Goal: Task Accomplishment & Management: Manage account settings

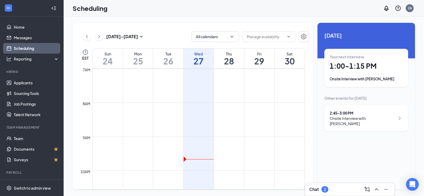
scroll to position [239, 0]
click at [367, 76] on div "Your next interview 1:00 - 1:15 PM Onsite Interview with [PERSON_NAME]" at bounding box center [366, 68] width 73 height 28
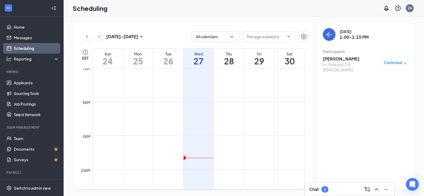
click at [345, 59] on h3 "[PERSON_NAME]" at bounding box center [351, 59] width 56 height 6
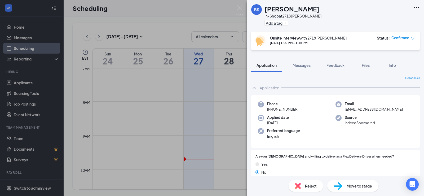
click at [159, 7] on div "BS [PERSON_NAME] In-Shop at 2718 [PERSON_NAME] Add a tag Onsite Interview with …" at bounding box center [212, 98] width 424 height 196
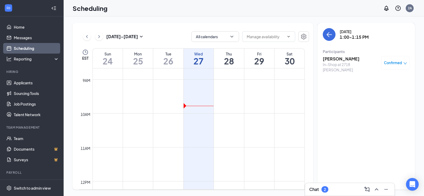
scroll to position [345, 0]
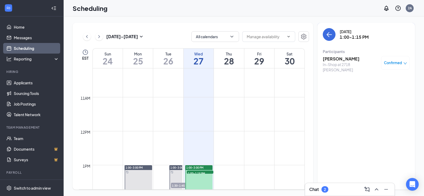
click at [205, 171] on span "1:00-1:15 PM" at bounding box center [200, 173] width 27 height 5
click at [401, 63] on span "Confirmed" at bounding box center [393, 62] width 18 height 5
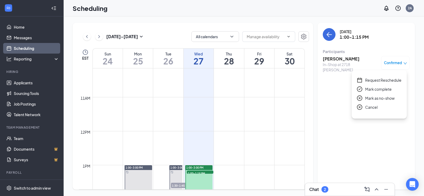
click at [332, 87] on div "[DATE] 1:00-1:15 PM Participants [PERSON_NAME] In-Shop at 2718 [PERSON_NAME] Co…" at bounding box center [367, 106] width 98 height 167
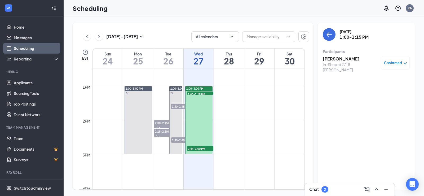
scroll to position [424, 0]
click at [200, 147] on span "2:45-3:00 PM" at bounding box center [200, 147] width 27 height 5
click at [196, 93] on span "1:00-1:15 PM" at bounding box center [200, 93] width 27 height 5
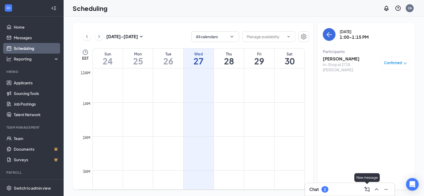
click at [360, 190] on div "Chat 2" at bounding box center [350, 189] width 81 height 8
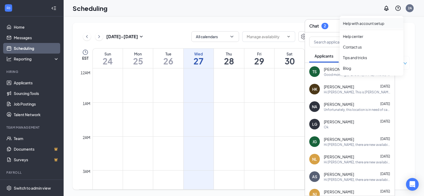
click at [388, 26] on link "Help with account setup" at bounding box center [371, 23] width 57 height 5
